Goal: Information Seeking & Learning: Check status

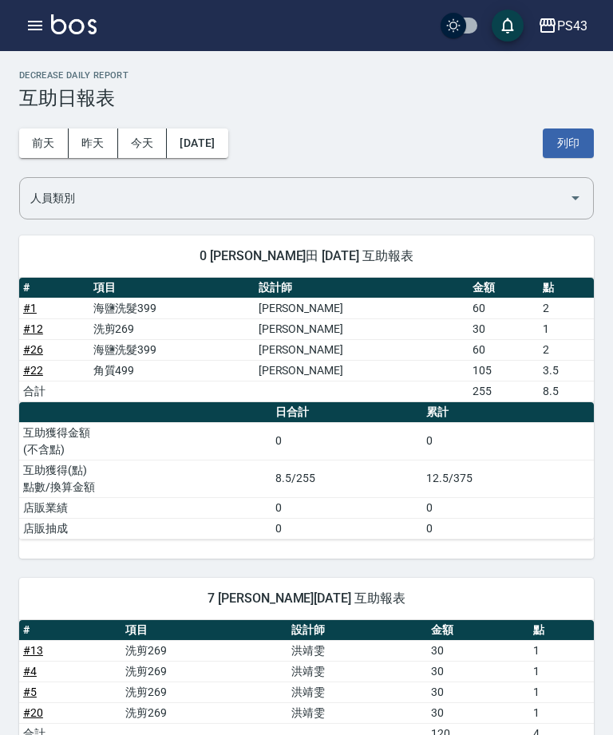
click at [31, 36] on button "button" at bounding box center [35, 26] width 32 height 32
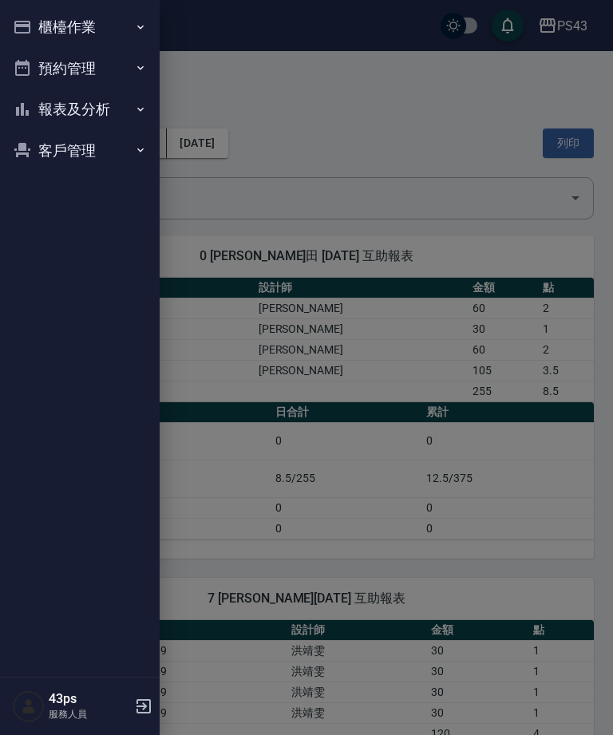
click at [80, 114] on button "報表及分析" at bounding box center [79, 109] width 147 height 41
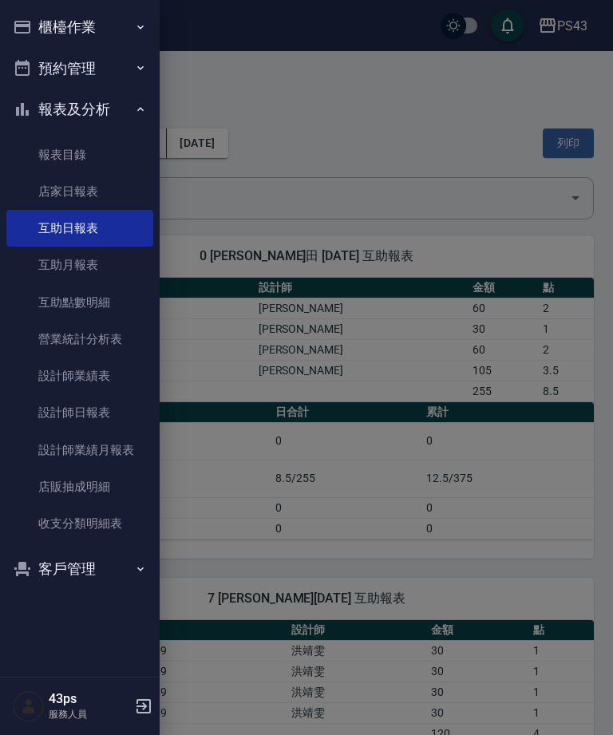
click at [59, 420] on link "設計師日報表" at bounding box center [79, 412] width 147 height 37
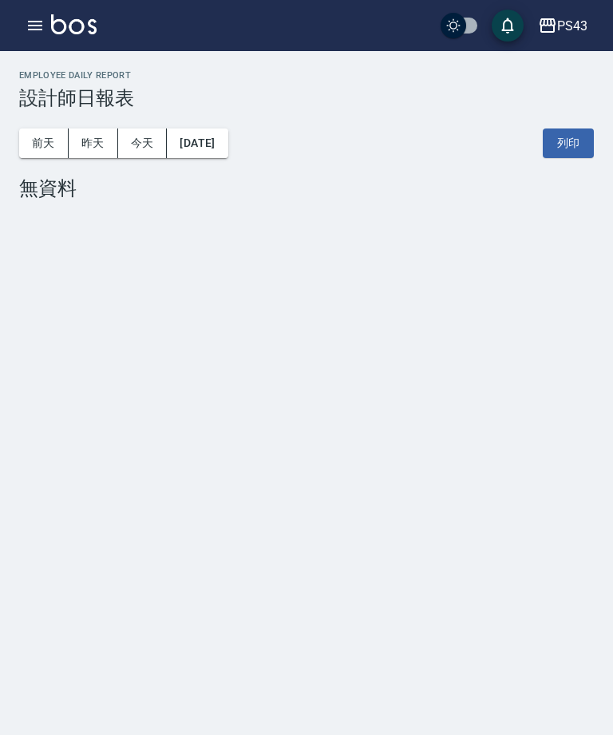
click at [199, 137] on button "[DATE]" at bounding box center [197, 143] width 61 height 30
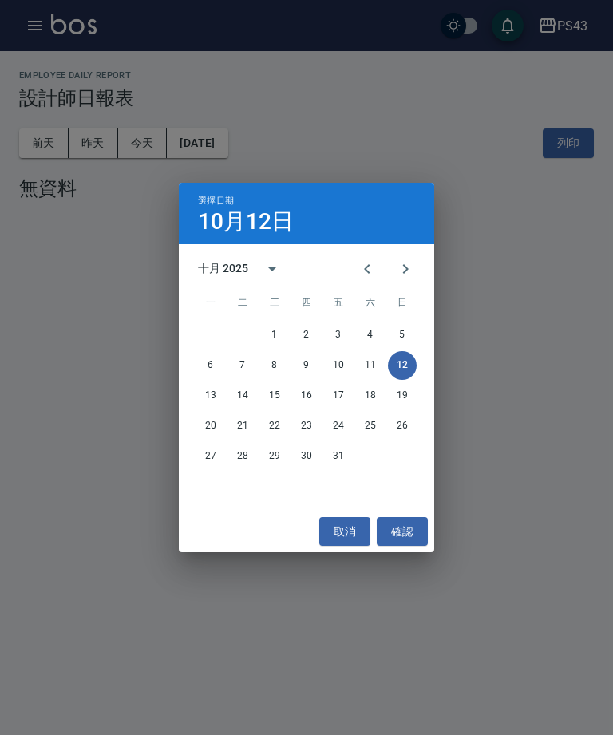
click at [349, 368] on button "10" at bounding box center [338, 365] width 29 height 29
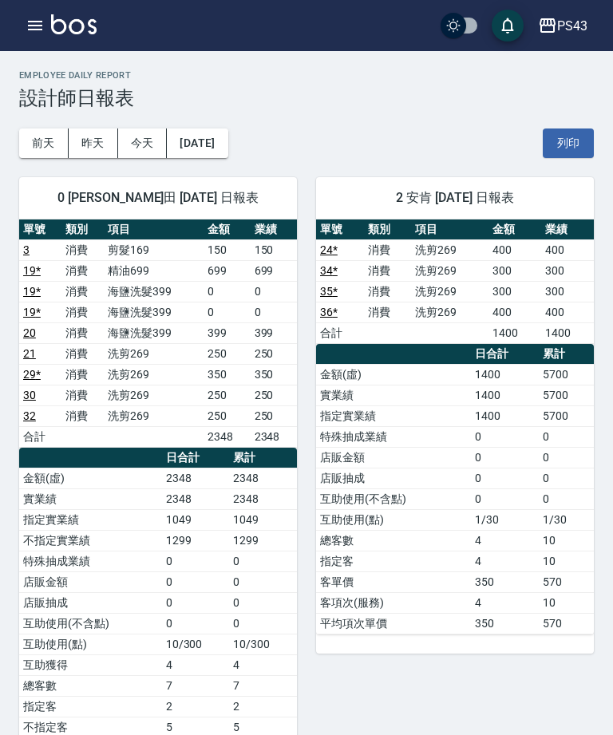
click at [185, 151] on button "[DATE]" at bounding box center [197, 143] width 61 height 30
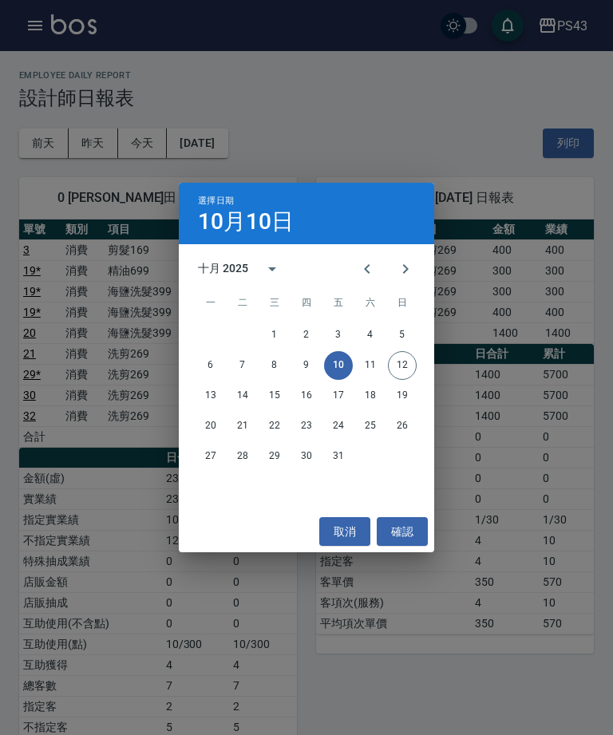
click at [373, 383] on button "18" at bounding box center [370, 395] width 29 height 29
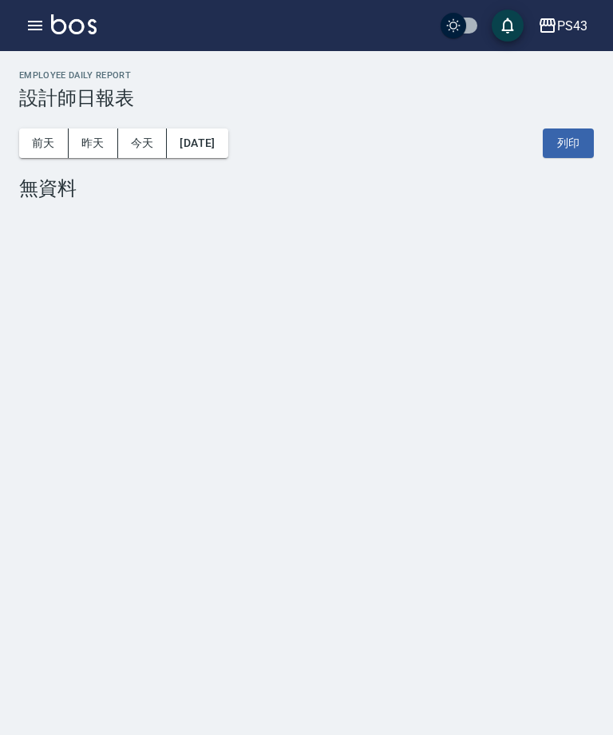
click at [185, 147] on button "[DATE]" at bounding box center [197, 143] width 61 height 30
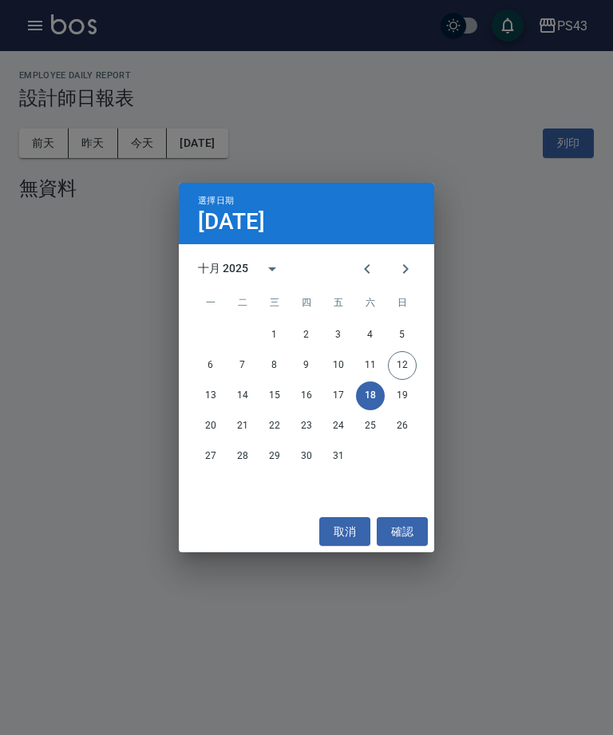
click at [377, 372] on button "11" at bounding box center [370, 365] width 29 height 29
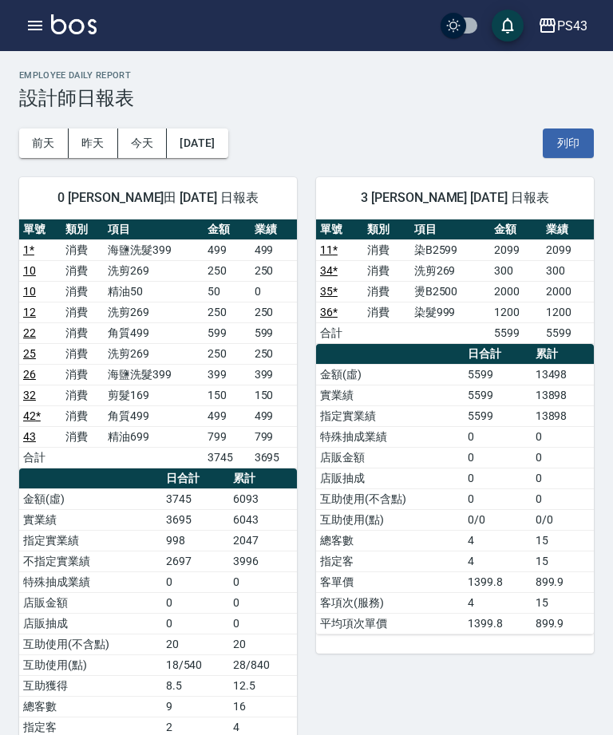
click at [208, 156] on button "[DATE]" at bounding box center [197, 143] width 61 height 30
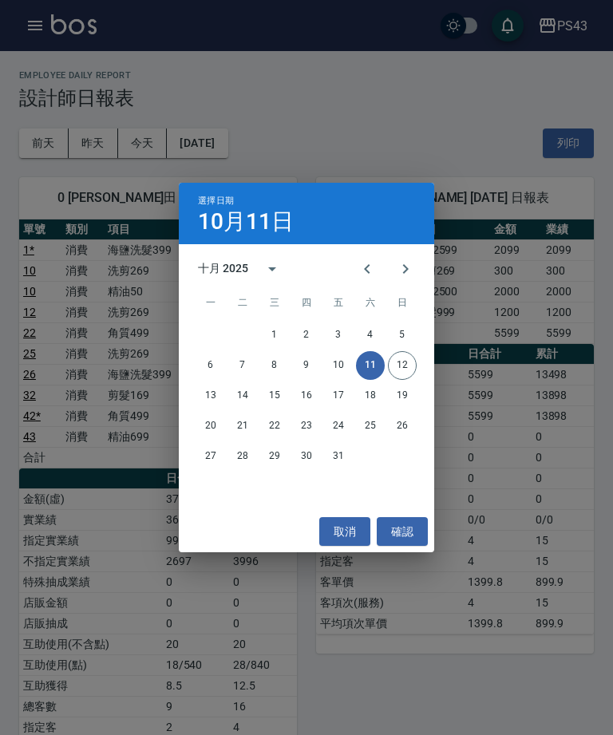
click at [306, 365] on button "9" at bounding box center [306, 365] width 29 height 29
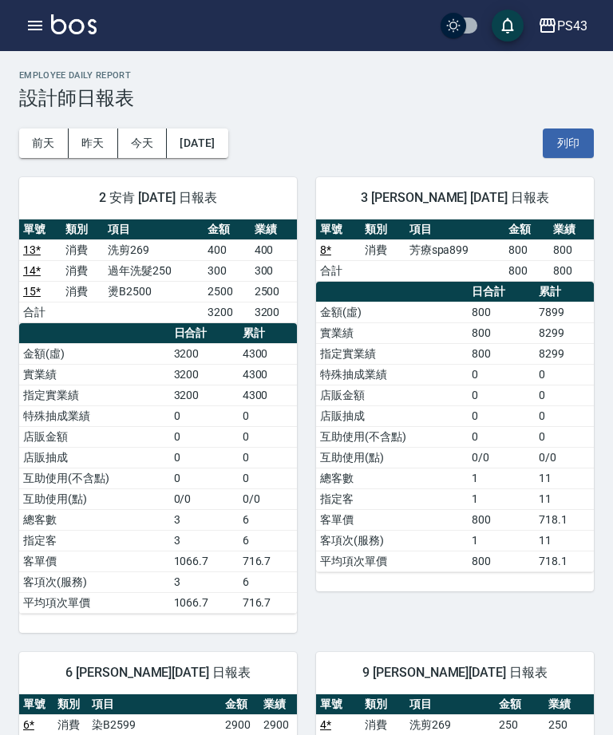
click at [140, 147] on button "今天" at bounding box center [142, 143] width 49 height 30
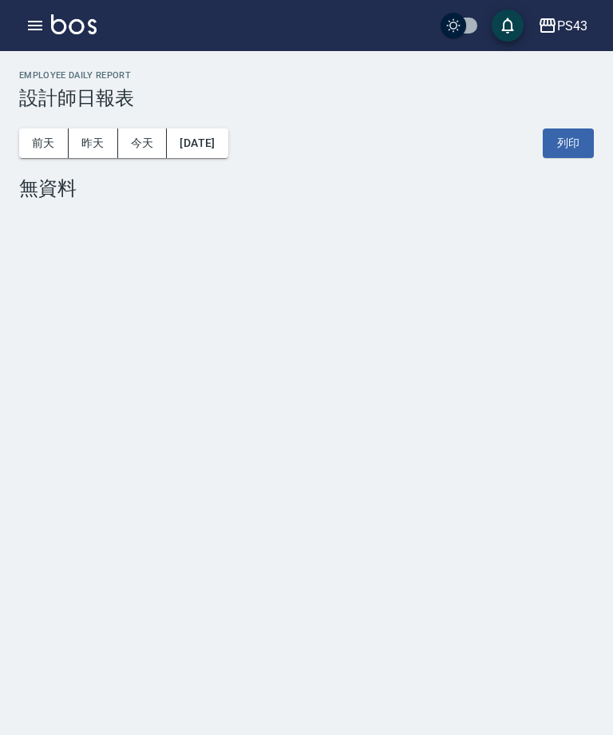
click at [89, 128] on button "昨天" at bounding box center [93, 143] width 49 height 30
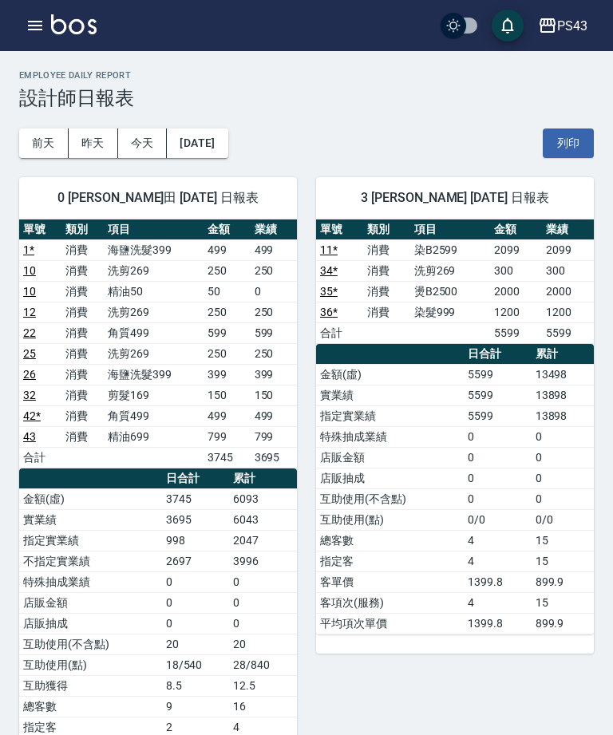
click at [30, 139] on button "前天" at bounding box center [43, 143] width 49 height 30
